Goal: Transaction & Acquisition: Subscribe to service/newsletter

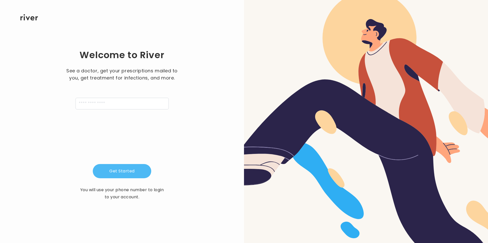
click at [136, 171] on button "Get Started" at bounding box center [122, 171] width 58 height 14
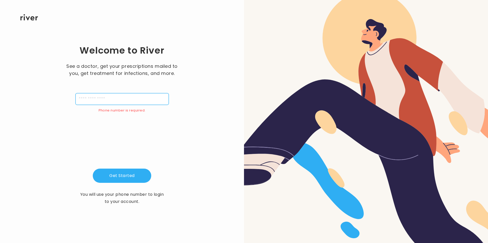
click at [127, 99] on input "tel" at bounding box center [121, 99] width 93 height 12
type input "**********"
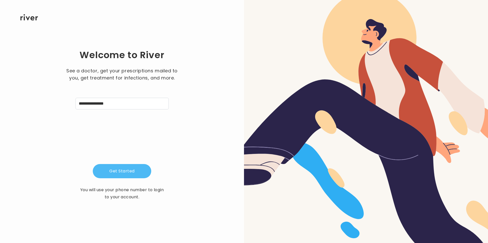
click at [137, 172] on button "Get Started" at bounding box center [122, 171] width 58 height 14
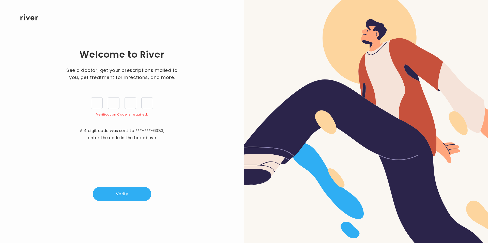
type input "*"
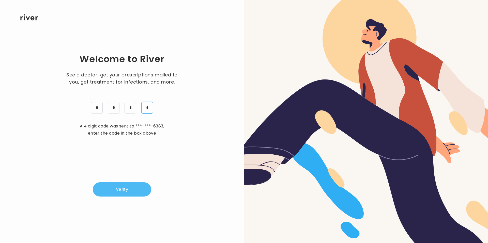
type input "*"
click at [132, 190] on button "Verify" at bounding box center [122, 189] width 58 height 14
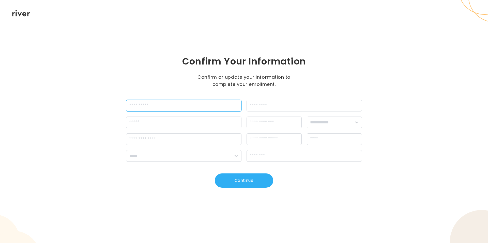
click at [164, 106] on input "firstName" at bounding box center [183, 106] width 115 height 12
type input "******"
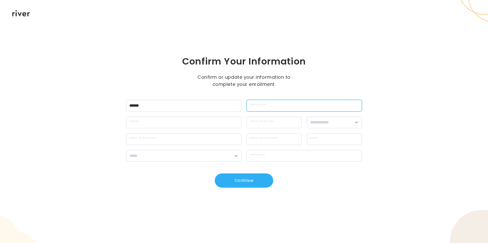
type input "****"
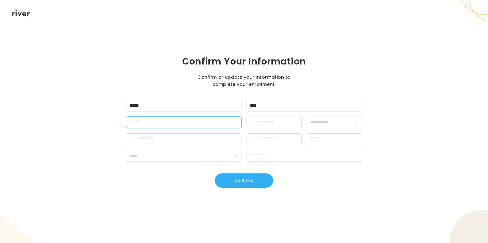
type input "**********"
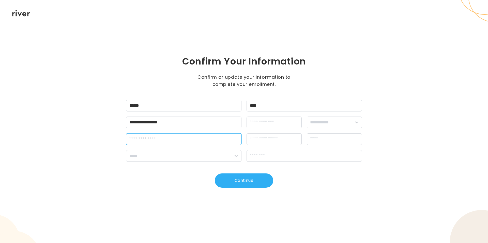
type input "**********"
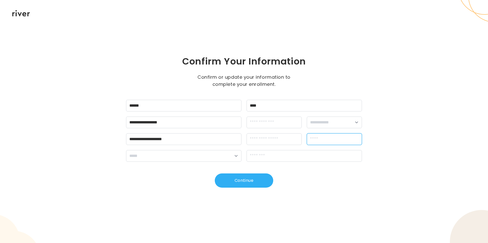
type input "**********"
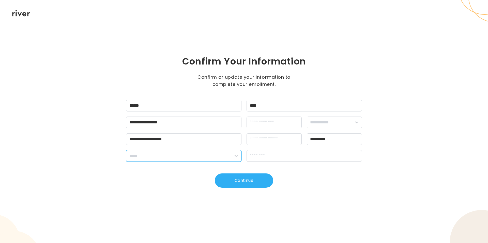
select select "**"
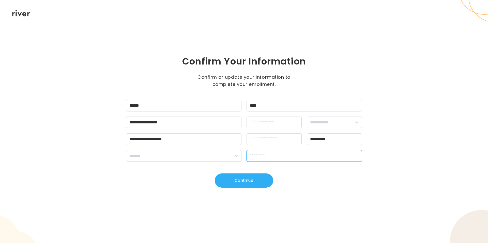
type input "*****"
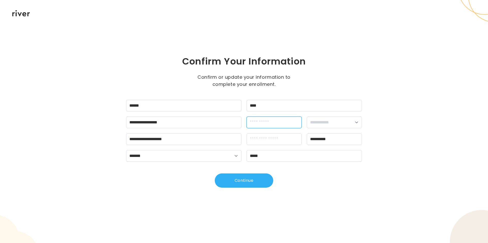
click at [282, 120] on input "dateOfBirth" at bounding box center [273, 123] width 55 height 12
type input "**********"
click at [333, 120] on select "**********" at bounding box center [334, 123] width 55 height 12
select select "****"
click at [307, 117] on select "**********" at bounding box center [334, 123] width 55 height 12
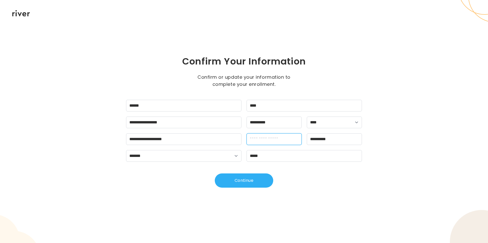
click at [262, 142] on input "apt" at bounding box center [273, 139] width 55 height 12
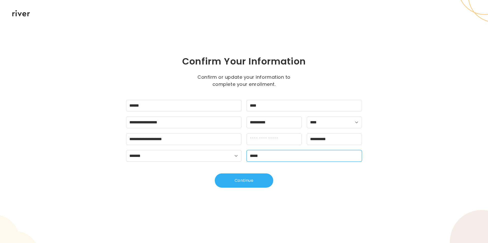
click at [326, 152] on input "*****" at bounding box center [303, 156] width 115 height 12
click at [169, 194] on div "**********" at bounding box center [244, 121] width 488 height 243
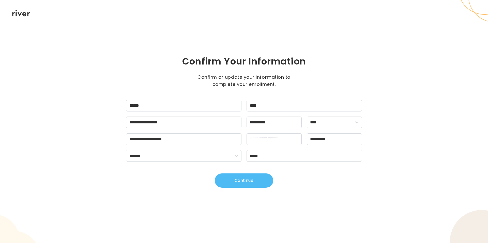
click at [243, 182] on button "Continue" at bounding box center [244, 180] width 58 height 14
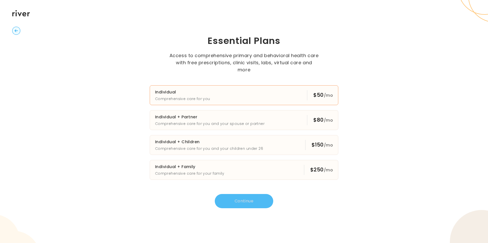
click at [191, 89] on h3 "Individual" at bounding box center [182, 92] width 55 height 7
click at [250, 199] on button "Continue" at bounding box center [244, 201] width 58 height 14
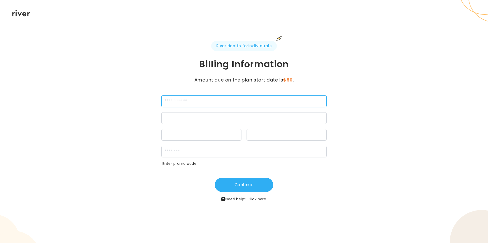
click at [183, 101] on input "cardName" at bounding box center [243, 101] width 165 height 12
type input "*******"
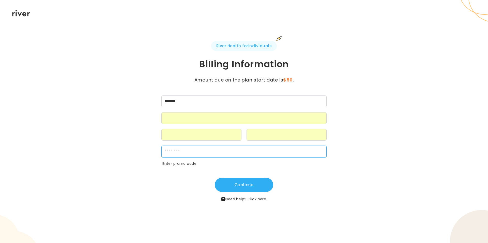
click at [186, 156] on input "zipCode" at bounding box center [243, 152] width 165 height 12
type input "*****"
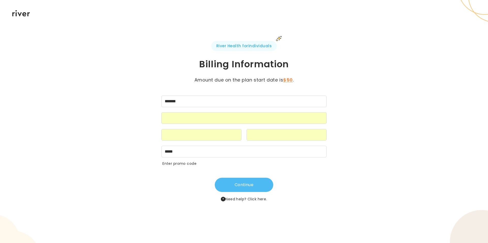
click at [238, 188] on button "Continue" at bounding box center [244, 185] width 58 height 14
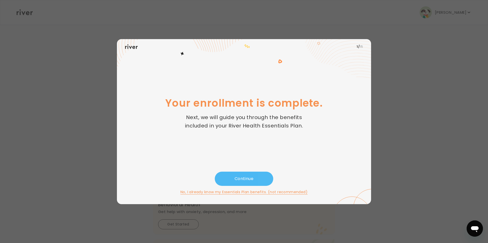
click at [243, 182] on button "Continue" at bounding box center [244, 179] width 58 height 14
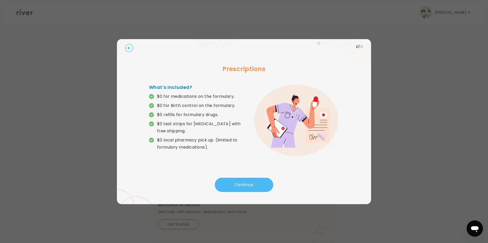
click at [258, 185] on button "Continue" at bounding box center [244, 185] width 58 height 14
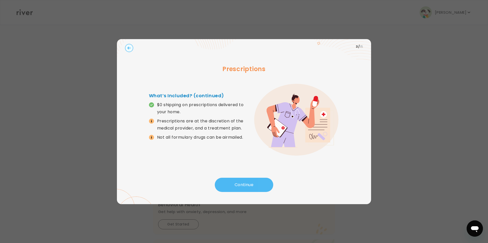
click at [238, 186] on button "Continue" at bounding box center [244, 185] width 58 height 14
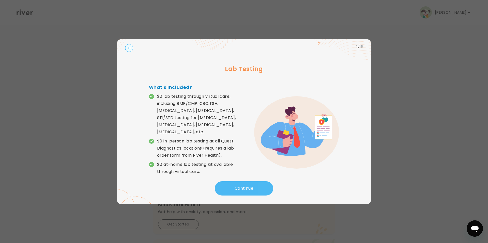
click at [235, 187] on button "Continue" at bounding box center [244, 188] width 58 height 14
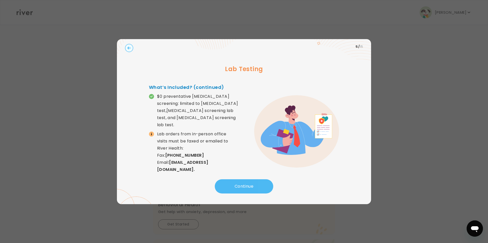
click at [232, 187] on button "Continue" at bounding box center [244, 186] width 58 height 14
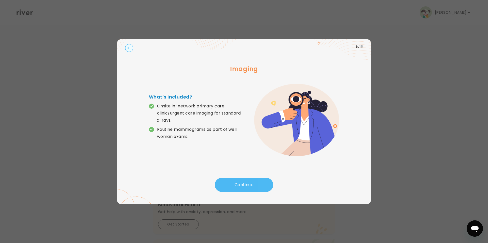
click at [231, 187] on button "Continue" at bounding box center [244, 185] width 58 height 14
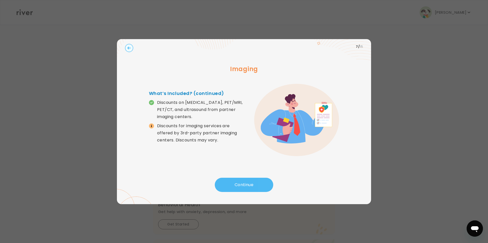
click at [231, 187] on button "Continue" at bounding box center [244, 185] width 58 height 14
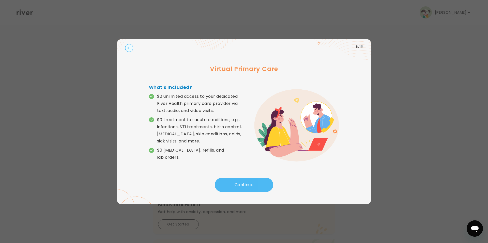
click at [231, 187] on button "Continue" at bounding box center [244, 185] width 58 height 14
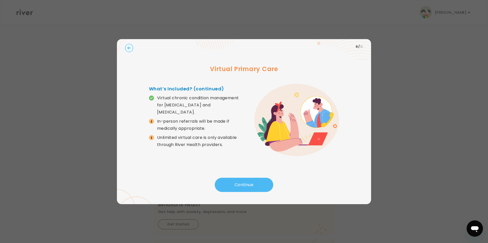
click at [231, 187] on button "Continue" at bounding box center [244, 185] width 58 height 14
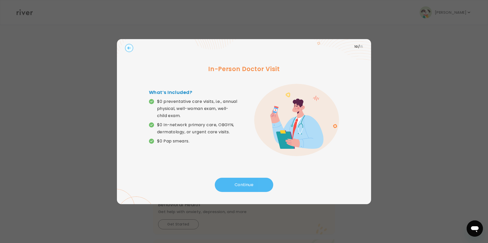
click at [230, 187] on button "Continue" at bounding box center [244, 185] width 58 height 14
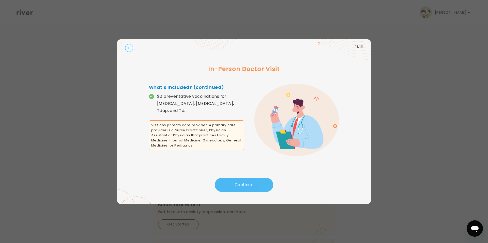
click at [231, 187] on button "Continue" at bounding box center [244, 185] width 58 height 14
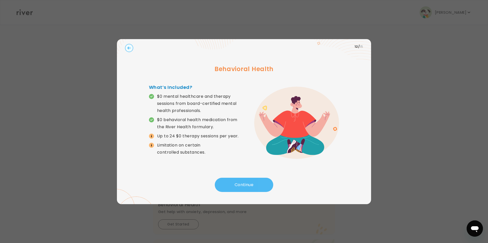
click at [241, 185] on button "Continue" at bounding box center [244, 185] width 58 height 14
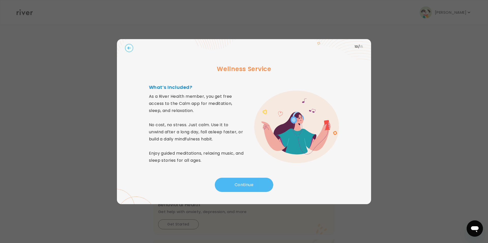
click at [241, 185] on button "Continue" at bounding box center [244, 185] width 58 height 14
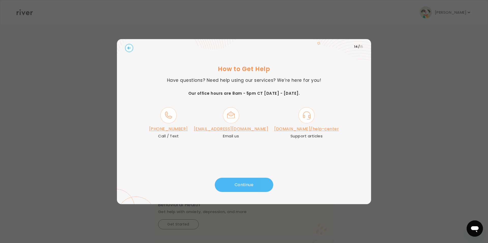
click at [233, 184] on button "Continue" at bounding box center [244, 185] width 58 height 14
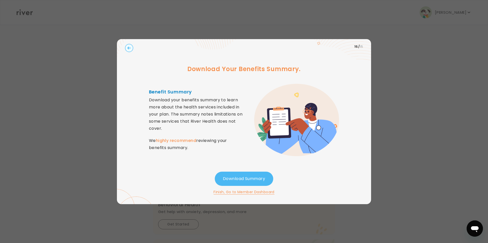
click at [231, 177] on button "Download Summary" at bounding box center [244, 179] width 58 height 14
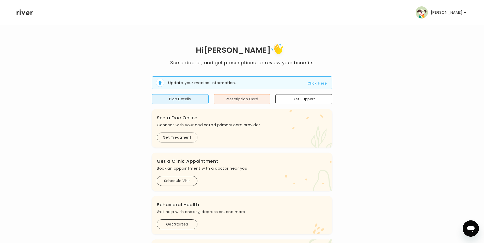
click at [232, 98] on button "Prescription Card" at bounding box center [242, 99] width 57 height 10
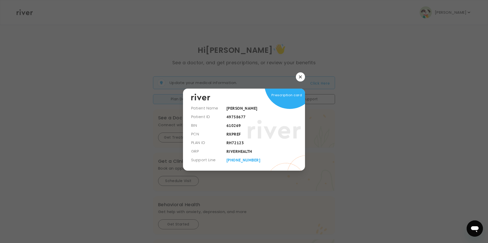
click at [395, 114] on div at bounding box center [244, 121] width 488 height 243
click at [300, 76] on icon "button" at bounding box center [300, 76] width 3 height 3
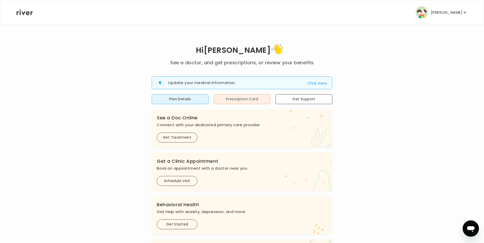
click at [255, 99] on button "Prescription Card" at bounding box center [242, 99] width 57 height 10
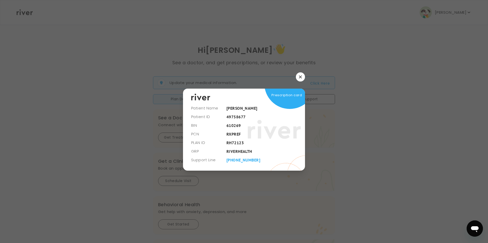
click at [300, 76] on icon "button" at bounding box center [300, 76] width 3 height 3
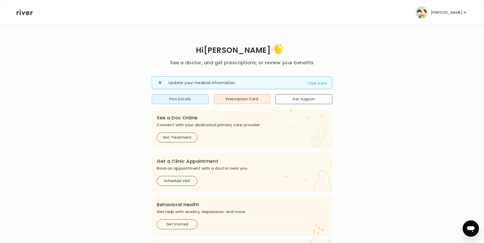
click at [177, 100] on button "Plan Details" at bounding box center [180, 99] width 57 height 10
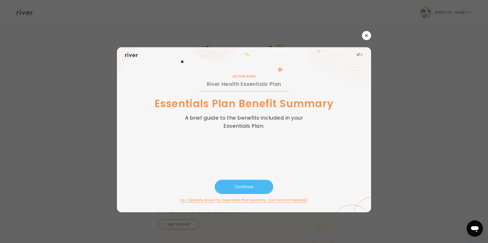
click at [234, 189] on button "Continue" at bounding box center [244, 187] width 58 height 14
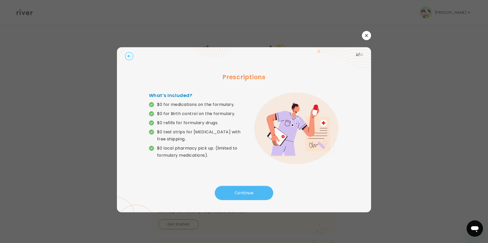
click at [234, 189] on button "Continue" at bounding box center [244, 193] width 58 height 14
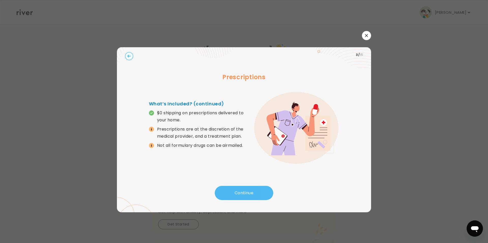
click at [234, 189] on button "Continue" at bounding box center [244, 193] width 58 height 14
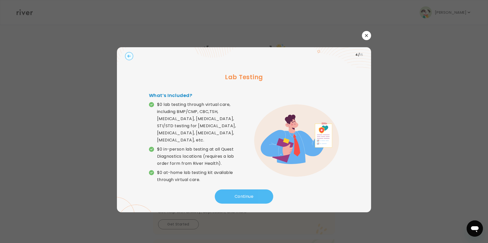
click at [234, 189] on button "Continue" at bounding box center [244, 196] width 58 height 14
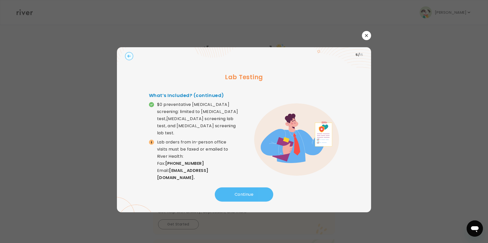
click at [234, 189] on button "Continue" at bounding box center [244, 194] width 58 height 14
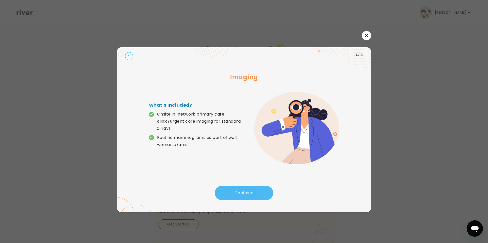
click at [234, 189] on button "Continue" at bounding box center [244, 193] width 58 height 14
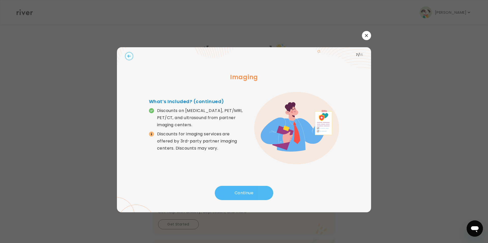
click at [234, 189] on button "Continue" at bounding box center [244, 193] width 58 height 14
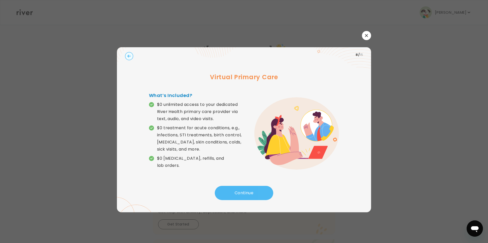
click at [234, 189] on button "Continue" at bounding box center [244, 193] width 58 height 14
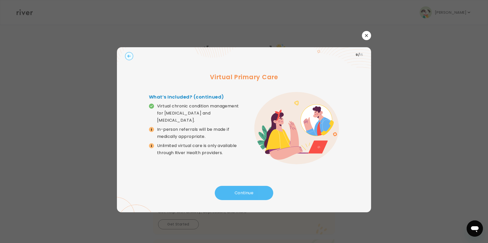
click at [234, 189] on button "Continue" at bounding box center [244, 193] width 58 height 14
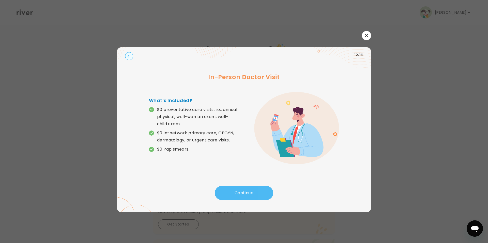
click at [234, 189] on button "Continue" at bounding box center [244, 193] width 58 height 14
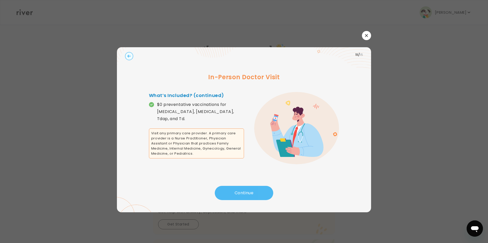
click at [234, 189] on button "Continue" at bounding box center [244, 193] width 58 height 14
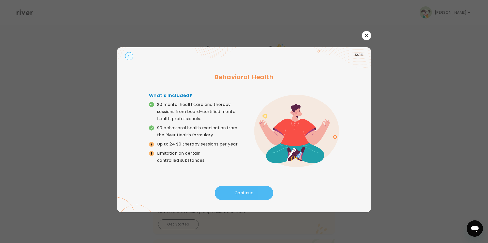
click at [234, 189] on button "Continue" at bounding box center [244, 193] width 58 height 14
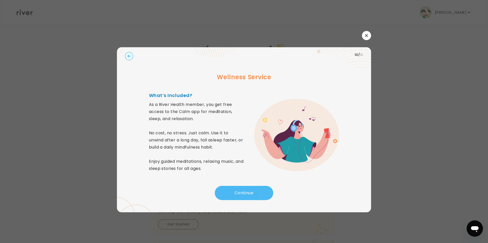
click at [234, 189] on button "Continue" at bounding box center [244, 193] width 58 height 14
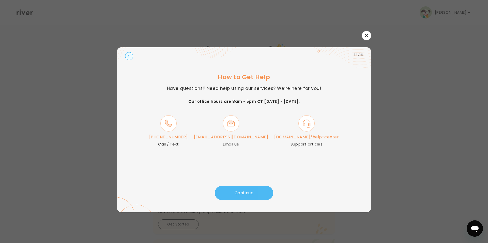
click at [237, 193] on button "Continue" at bounding box center [244, 193] width 58 height 14
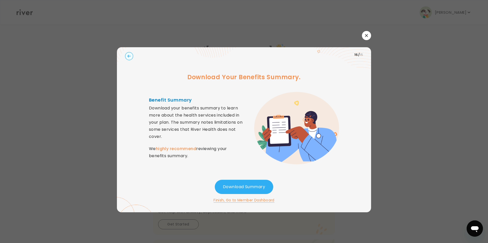
click at [248, 201] on button "Finish, Go to Member Dashboard" at bounding box center [243, 200] width 61 height 6
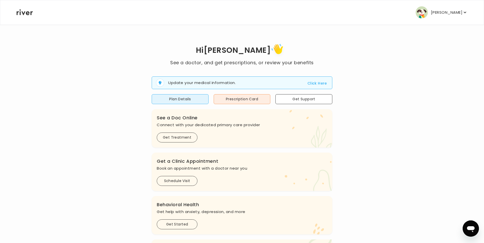
click at [457, 11] on p "[PERSON_NAME]" at bounding box center [446, 12] width 31 height 7
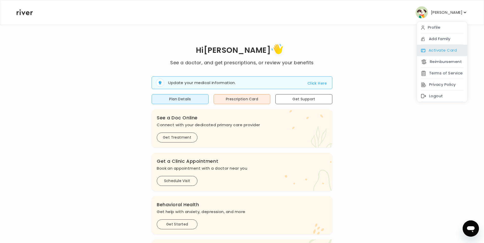
click at [429, 50] on div "Activate Card" at bounding box center [442, 50] width 50 height 11
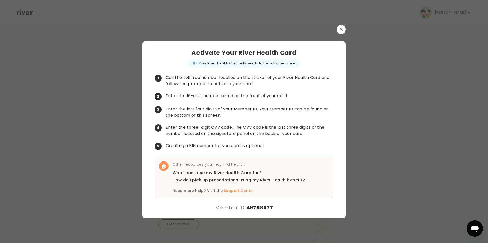
click at [337, 30] on button "button" at bounding box center [340, 29] width 9 height 9
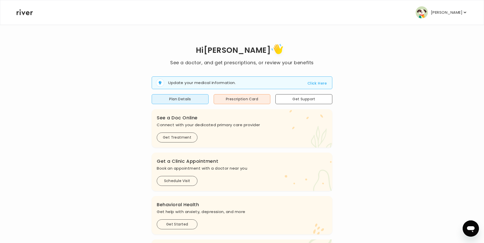
click at [452, 13] on p "[PERSON_NAME]" at bounding box center [446, 12] width 31 height 7
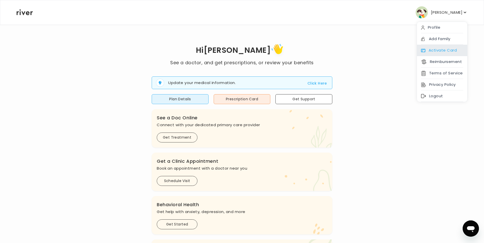
click at [441, 50] on div "Activate Card" at bounding box center [442, 50] width 50 height 11
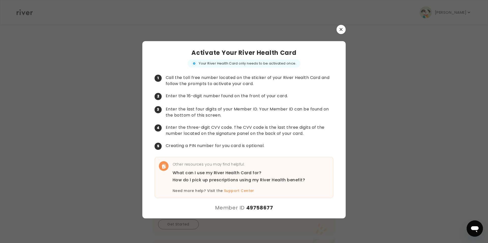
click at [342, 27] on button "button" at bounding box center [340, 29] width 9 height 9
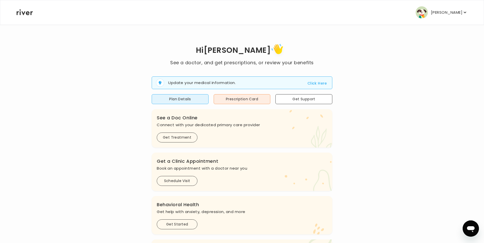
click at [452, 11] on p "[PERSON_NAME]" at bounding box center [446, 12] width 31 height 7
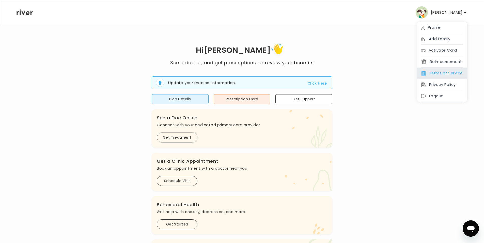
click at [440, 70] on div "Terms of Service" at bounding box center [442, 73] width 50 height 11
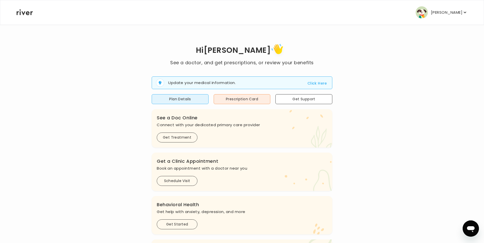
click at [318, 85] on button "Click Here" at bounding box center [317, 83] width 20 height 6
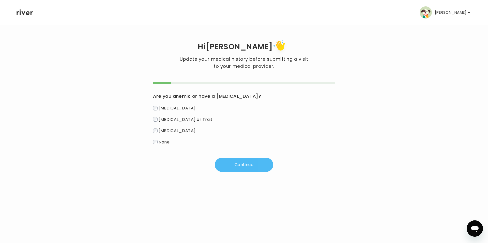
click at [248, 169] on button "Continue" at bounding box center [244, 165] width 58 height 14
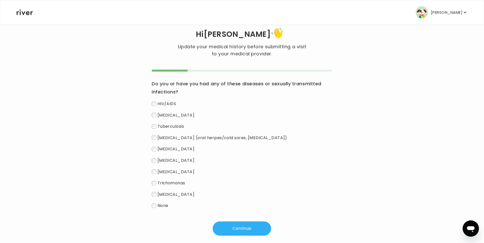
scroll to position [19, 0]
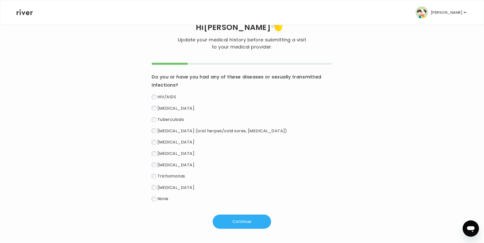
click at [251, 222] on button "Continue" at bounding box center [242, 222] width 58 height 14
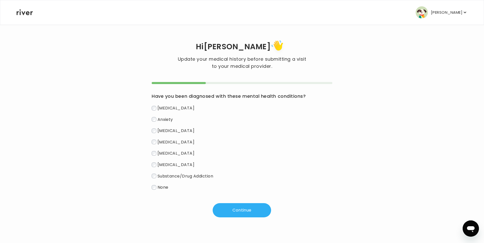
scroll to position [0, 0]
click at [156, 123] on div "Depression Anxiety Bipolar disorder Schizophrenia ADHD PTSD Substance/Drug Addi…" at bounding box center [244, 147] width 182 height 87
click at [154, 122] on label "Anxiety" at bounding box center [244, 119] width 182 height 7
click at [226, 209] on button "Continue" at bounding box center [244, 210] width 58 height 14
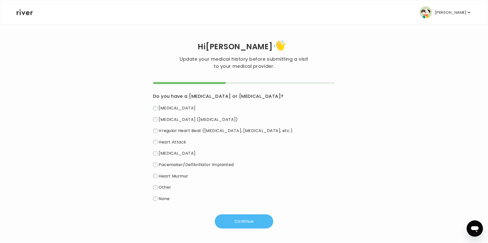
click at [246, 223] on button "Continue" at bounding box center [244, 221] width 58 height 14
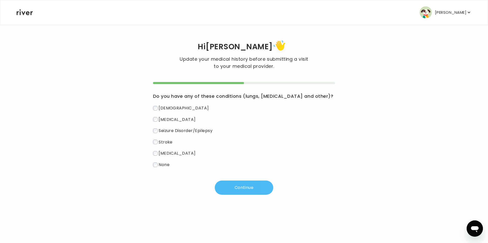
click at [247, 185] on button "Continue" at bounding box center [244, 188] width 58 height 14
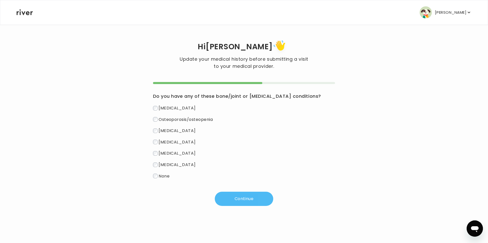
click at [241, 201] on button "Continue" at bounding box center [244, 199] width 58 height 14
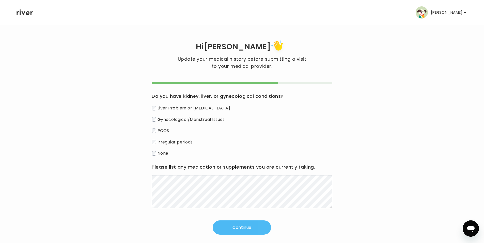
click at [245, 224] on button "Continue" at bounding box center [242, 227] width 58 height 14
click at [258, 223] on button "Continue" at bounding box center [242, 227] width 58 height 14
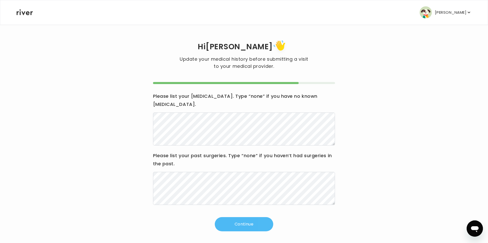
click at [255, 217] on button "Continue" at bounding box center [244, 224] width 58 height 14
click at [243, 218] on button "Continue" at bounding box center [244, 224] width 58 height 14
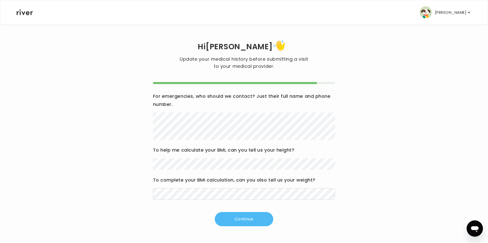
click at [250, 219] on button "Continue" at bounding box center [244, 219] width 58 height 14
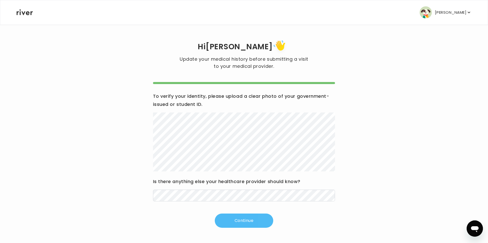
click at [248, 221] on button "Continue" at bounding box center [244, 221] width 58 height 14
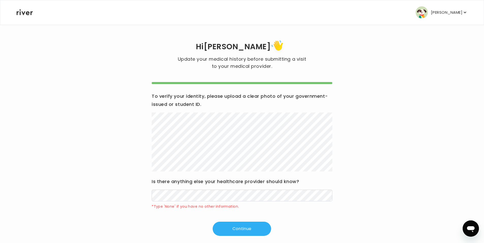
scroll to position [7, 0]
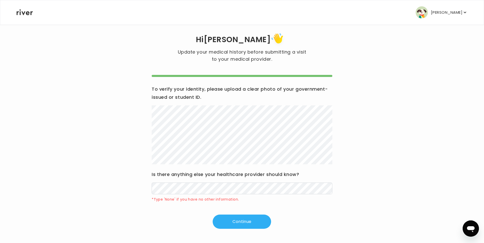
click at [192, 180] on div "Is there anything else your healthcare provider should know? *Type 'None' if yo…" at bounding box center [242, 186] width 181 height 32
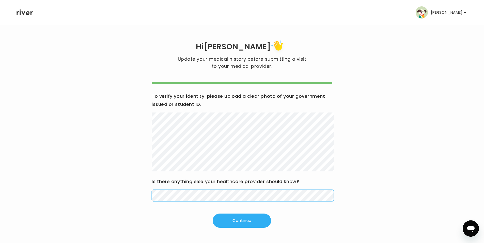
scroll to position [0, 0]
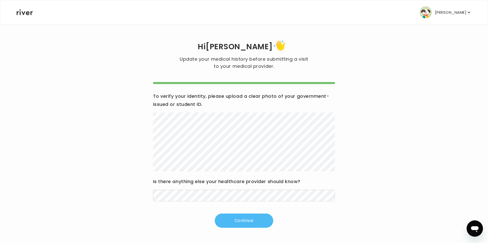
click at [258, 222] on button "Continue" at bounding box center [244, 221] width 58 height 14
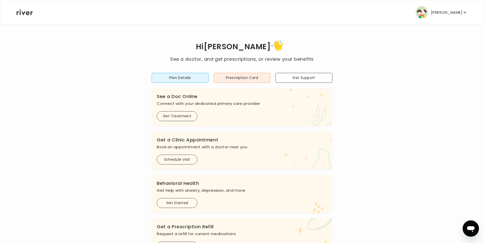
click at [458, 12] on p "[PERSON_NAME]" at bounding box center [446, 12] width 31 height 7
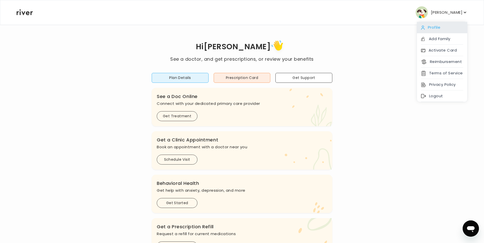
click at [437, 28] on div "Profile" at bounding box center [442, 27] width 50 height 11
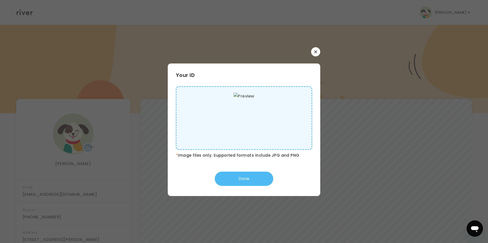
click at [249, 180] on button "Done" at bounding box center [244, 179] width 58 height 14
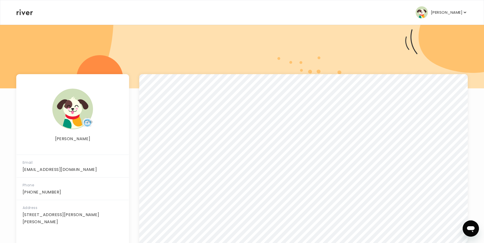
scroll to position [48, 0]
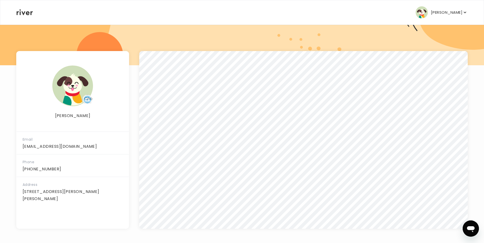
click at [447, 15] on p "[PERSON_NAME]" at bounding box center [446, 12] width 31 height 7
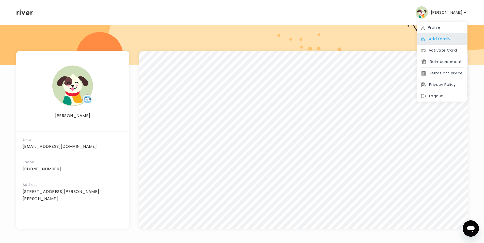
click at [445, 38] on div "Add Family" at bounding box center [442, 38] width 50 height 11
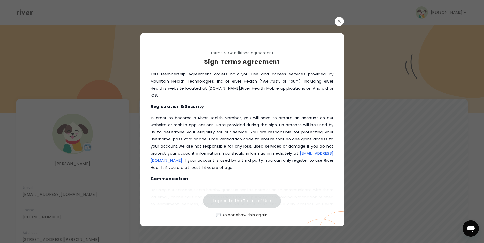
scroll to position [0, 0]
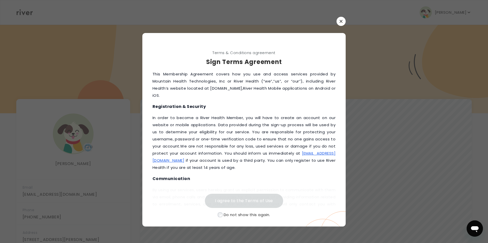
click at [339, 19] on button "button" at bounding box center [340, 21] width 9 height 9
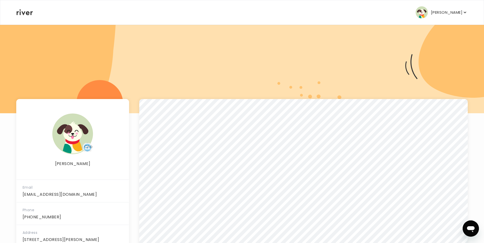
click at [452, 13] on p "[PERSON_NAME]" at bounding box center [446, 12] width 31 height 7
click at [339, 9] on div "[PERSON_NAME] Profile Add Family Activate Card Reimbursement Terms of Service P…" at bounding box center [242, 12] width 451 height 24
click at [451, 11] on p "[PERSON_NAME]" at bounding box center [446, 12] width 31 height 7
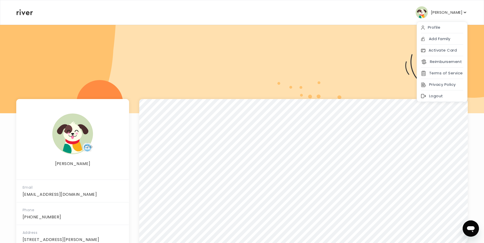
click at [382, 11] on div "[PERSON_NAME] Profile Add Family Activate Card Reimbursement Terms of Service P…" at bounding box center [242, 12] width 451 height 24
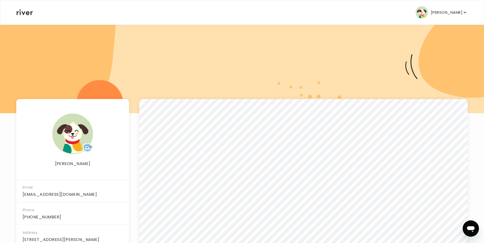
click at [457, 13] on p "[PERSON_NAME]" at bounding box center [446, 12] width 31 height 7
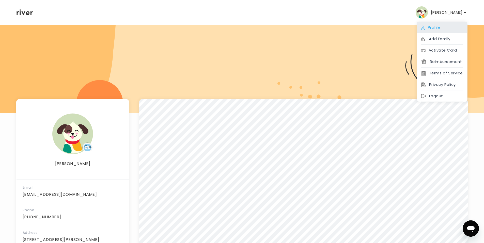
click at [430, 26] on div "Profile" at bounding box center [442, 27] width 50 height 11
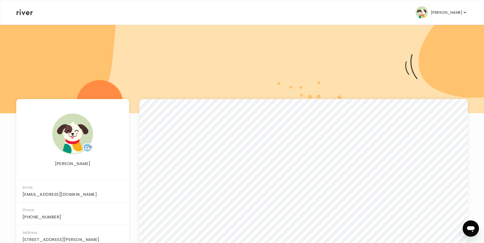
click at [457, 14] on p "[PERSON_NAME]" at bounding box center [446, 12] width 31 height 7
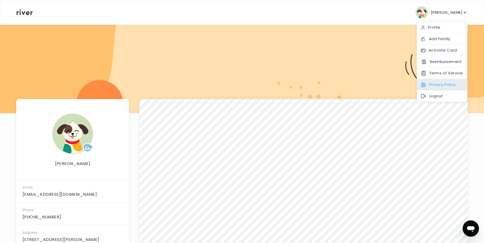
click at [445, 83] on div "Privacy Policy" at bounding box center [442, 84] width 50 height 11
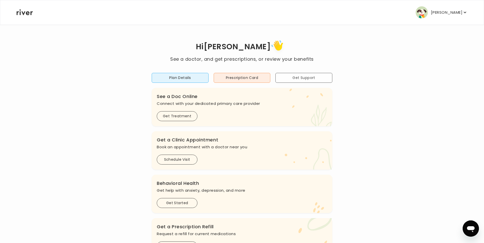
click at [314, 79] on button "Get Support" at bounding box center [303, 78] width 57 height 10
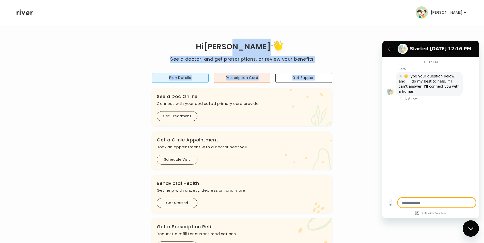
click at [344, 34] on div "Hi [PERSON_NAME] See a doctor, and get prescriptions, or review your benefits P…" at bounding box center [241, 169] width 451 height 290
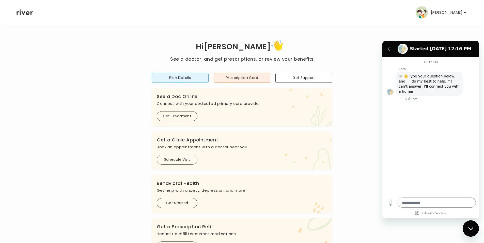
click at [399, 24] on header "[PERSON_NAME] Profile Add Family Activate Card Reimbursement Terms of Service P…" at bounding box center [242, 12] width 484 height 25
click at [474, 229] on div "Close messaging window" at bounding box center [470, 228] width 15 height 15
type textarea "*"
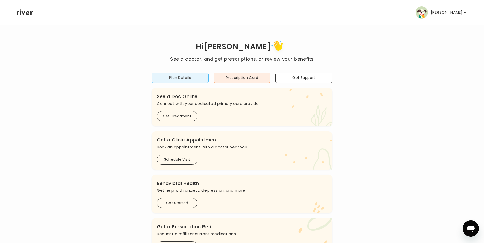
click at [196, 80] on button "Plan Details" at bounding box center [180, 78] width 57 height 10
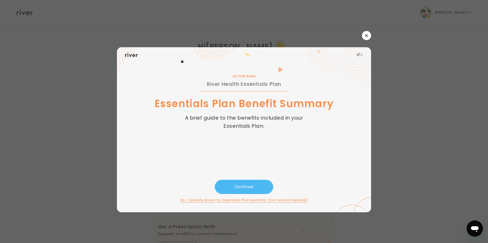
click at [252, 187] on button "Continue" at bounding box center [244, 187] width 58 height 14
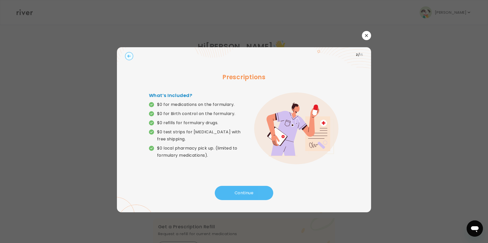
click at [250, 198] on button "Continue" at bounding box center [244, 193] width 58 height 14
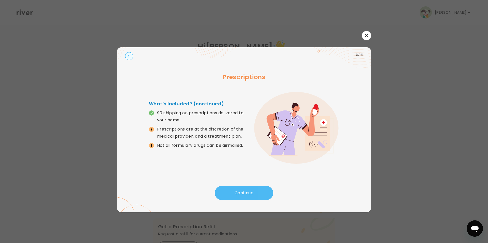
click at [250, 198] on button "Continue" at bounding box center [244, 193] width 58 height 14
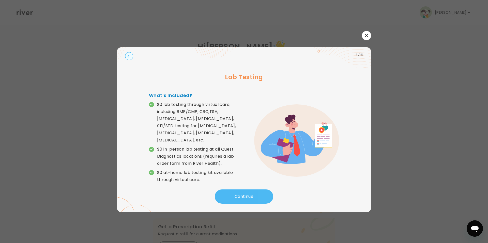
click at [250, 198] on button "Continue" at bounding box center [244, 196] width 58 height 14
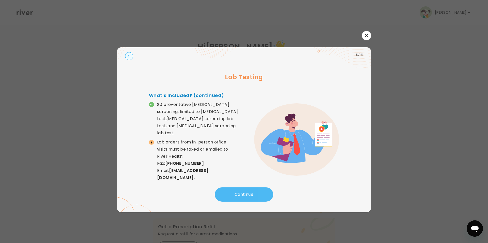
click at [250, 198] on button "Continue" at bounding box center [244, 194] width 58 height 14
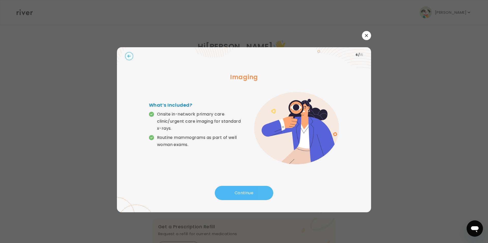
click at [250, 198] on button "Continue" at bounding box center [244, 193] width 58 height 14
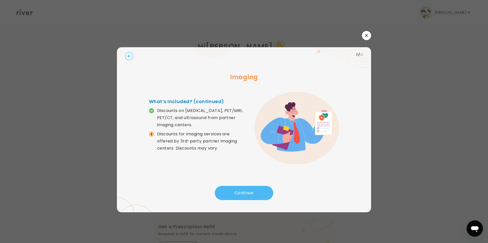
click at [250, 198] on button "Continue" at bounding box center [244, 193] width 58 height 14
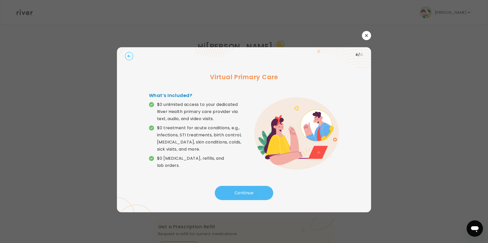
click at [250, 198] on button "Continue" at bounding box center [244, 193] width 58 height 14
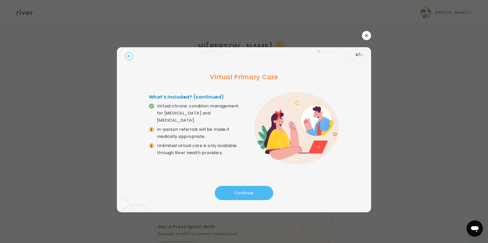
click at [250, 198] on button "Continue" at bounding box center [244, 193] width 58 height 14
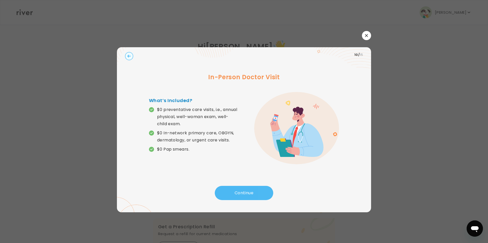
click at [250, 198] on button "Continue" at bounding box center [244, 193] width 58 height 14
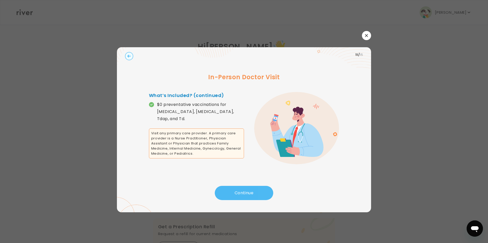
click at [250, 198] on button "Continue" at bounding box center [244, 193] width 58 height 14
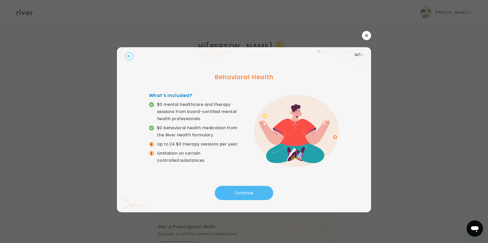
click at [250, 198] on button "Continue" at bounding box center [244, 193] width 58 height 14
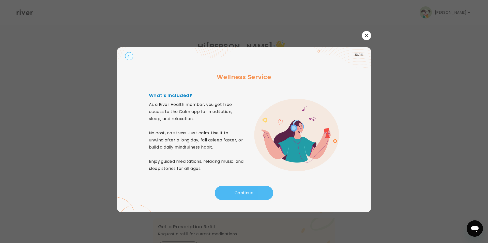
click at [250, 198] on button "Continue" at bounding box center [244, 193] width 58 height 14
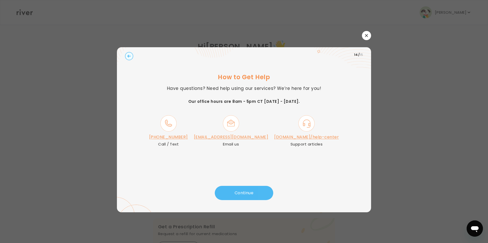
click at [250, 198] on button "Continue" at bounding box center [244, 193] width 58 height 14
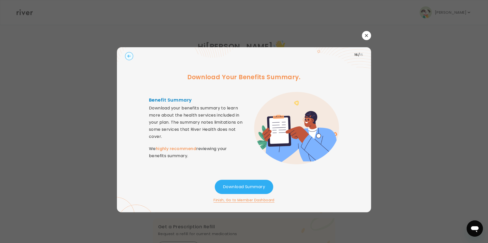
click at [249, 201] on button "Finish, Go to Member Dashboard" at bounding box center [243, 200] width 61 height 6
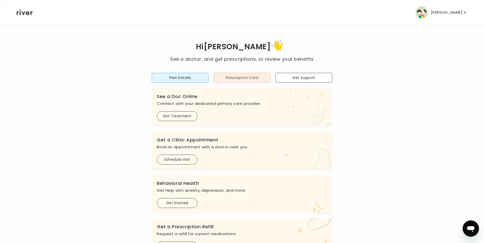
click at [235, 79] on button "Prescription Card" at bounding box center [242, 78] width 57 height 10
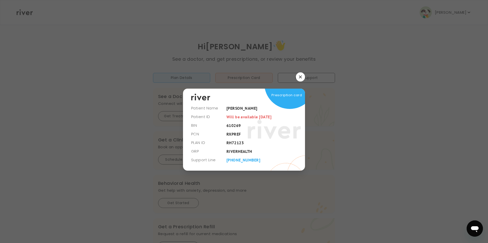
click at [299, 76] on icon "button" at bounding box center [300, 76] width 3 height 3
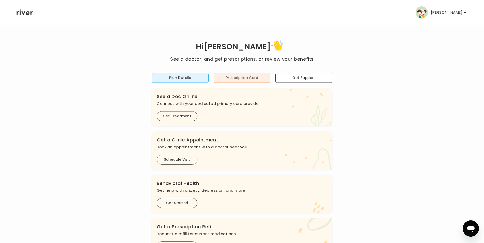
click at [250, 79] on button "Prescription Card" at bounding box center [242, 78] width 57 height 10
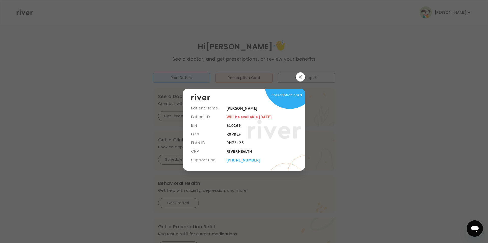
click at [298, 75] on button "button" at bounding box center [300, 76] width 9 height 9
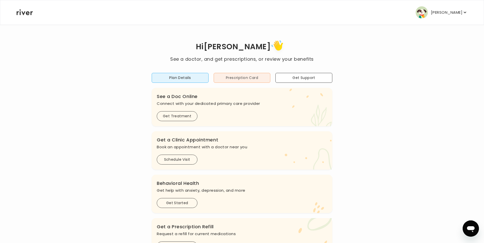
click at [231, 79] on button "Prescription Card" at bounding box center [242, 78] width 57 height 10
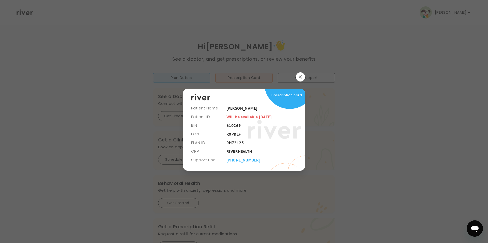
click at [248, 117] on icon at bounding box center [273, 129] width 53 height 38
click at [301, 78] on icon "button" at bounding box center [300, 76] width 3 height 3
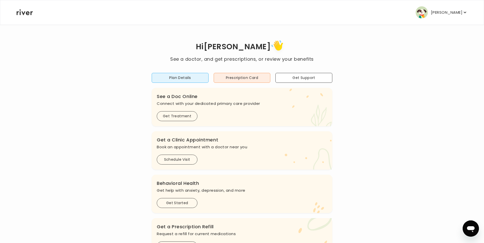
click at [402, 39] on div "Hi [PERSON_NAME] See a doctor, and get prescriptions, or review your benefits P…" at bounding box center [241, 169] width 451 height 261
